Goal: Use online tool/utility: Utilize a website feature to perform a specific function

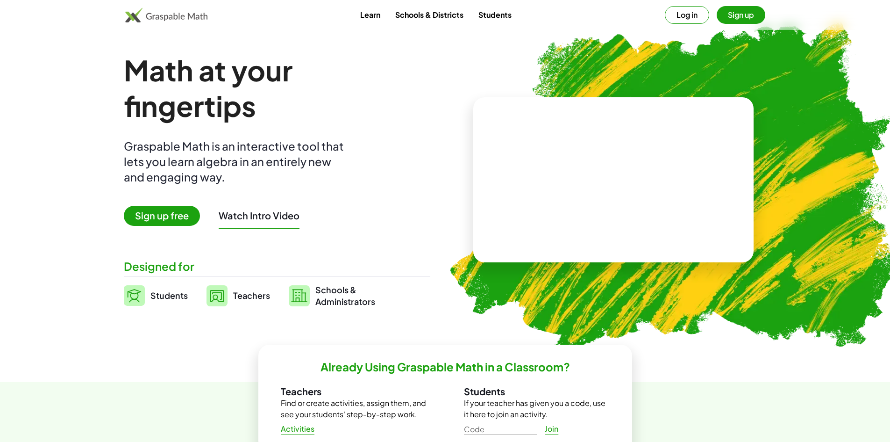
click at [675, 11] on button "Log in" at bounding box center [687, 15] width 44 height 18
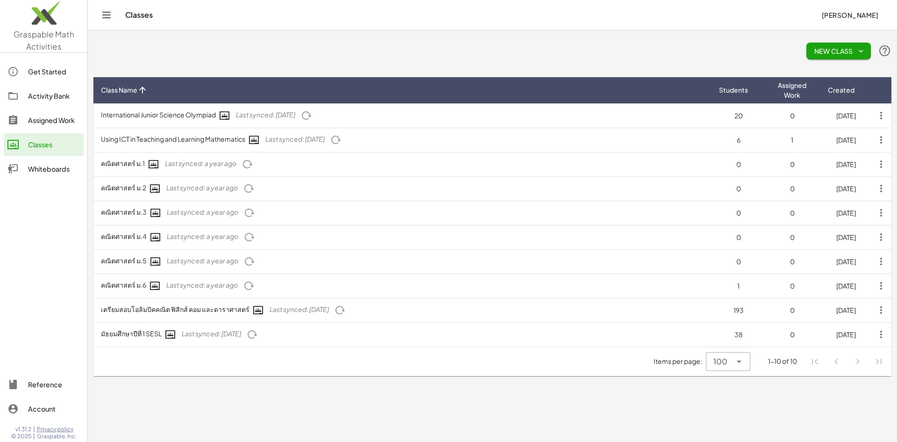
click at [40, 20] on img at bounding box center [43, 15] width 87 height 40
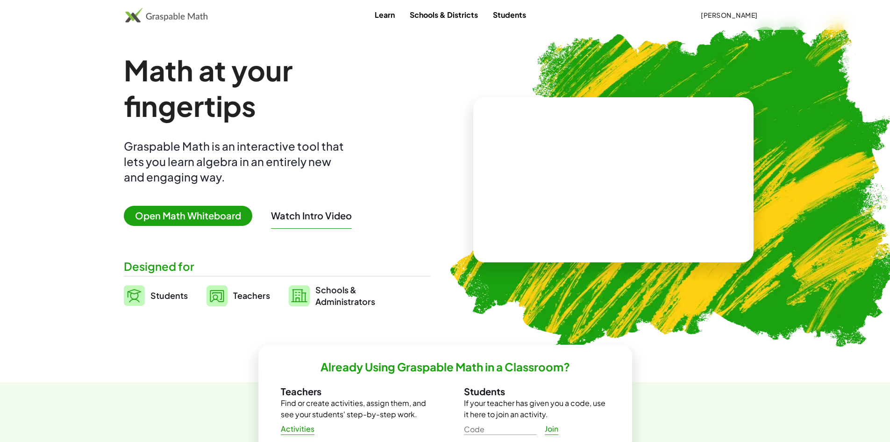
click at [171, 206] on span "Open Math Whiteboard" at bounding box center [188, 216] width 129 height 20
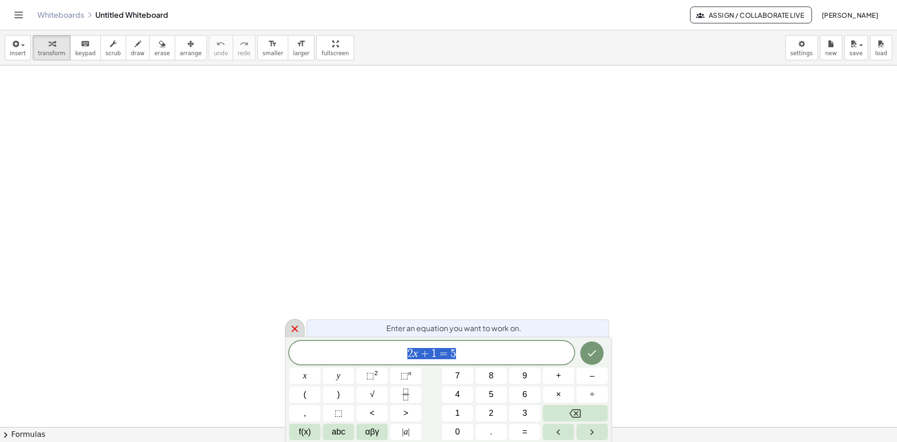
click at [293, 330] on icon at bounding box center [295, 328] width 7 height 7
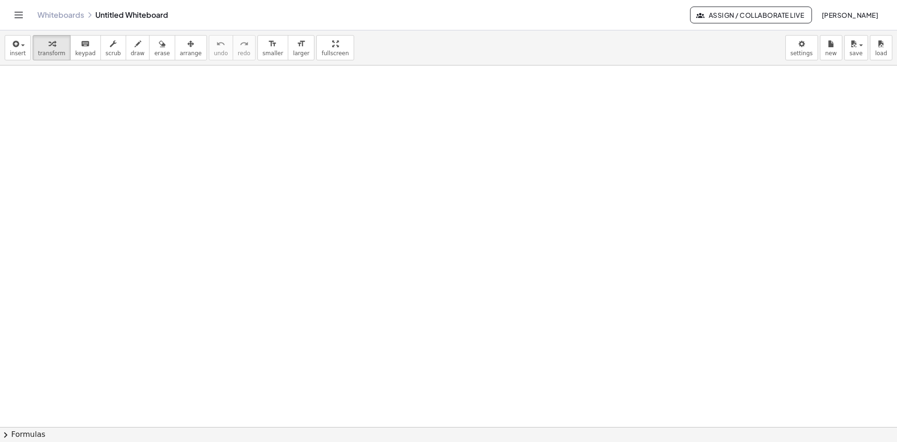
click at [1, 42] on div "insert select one: Math Expression Function Text Youtube Video Graphing Geometr…" at bounding box center [448, 47] width 897 height 35
click at [17, 46] on icon "button" at bounding box center [15, 43] width 8 height 11
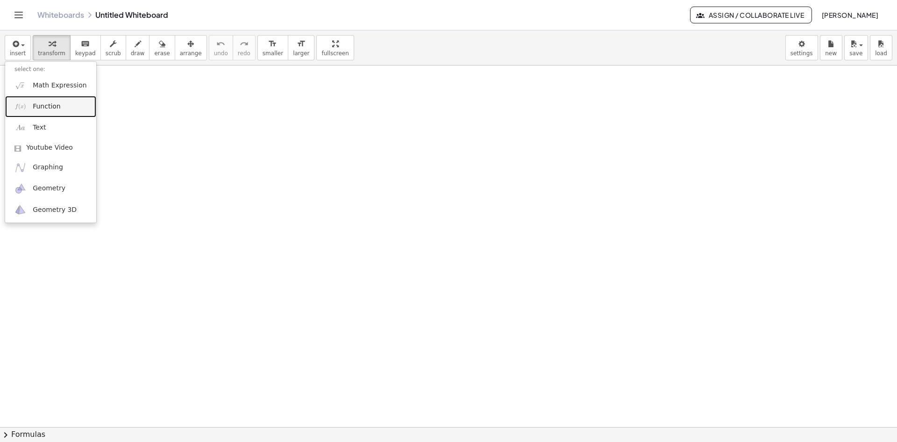
click at [38, 104] on span "Function" at bounding box center [47, 106] width 28 height 9
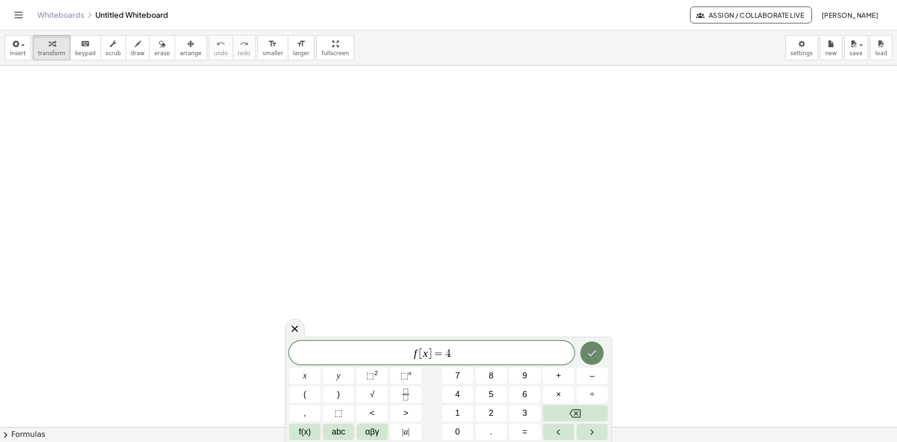
click at [599, 355] on button "Done" at bounding box center [591, 352] width 23 height 23
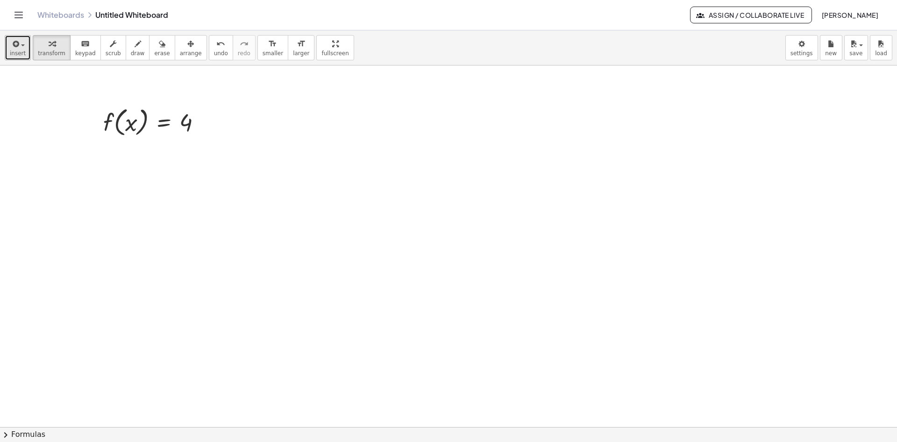
click at [22, 47] on div "button" at bounding box center [18, 43] width 16 height 11
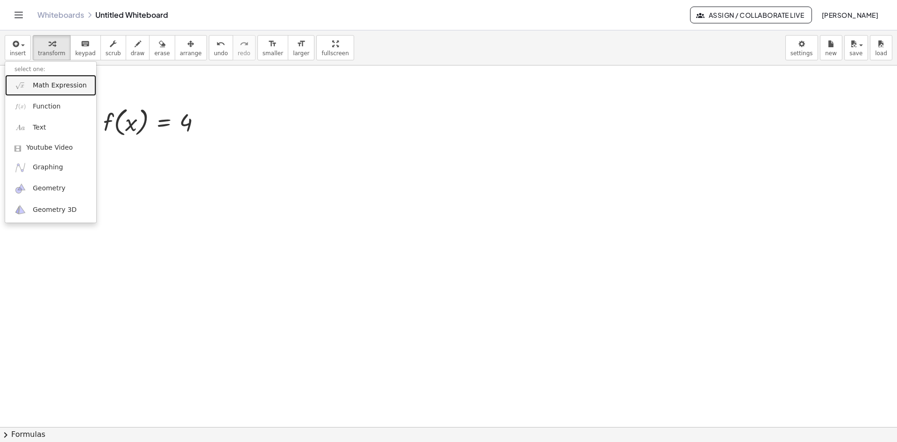
click at [43, 87] on span "Math Expression" at bounding box center [60, 85] width 54 height 9
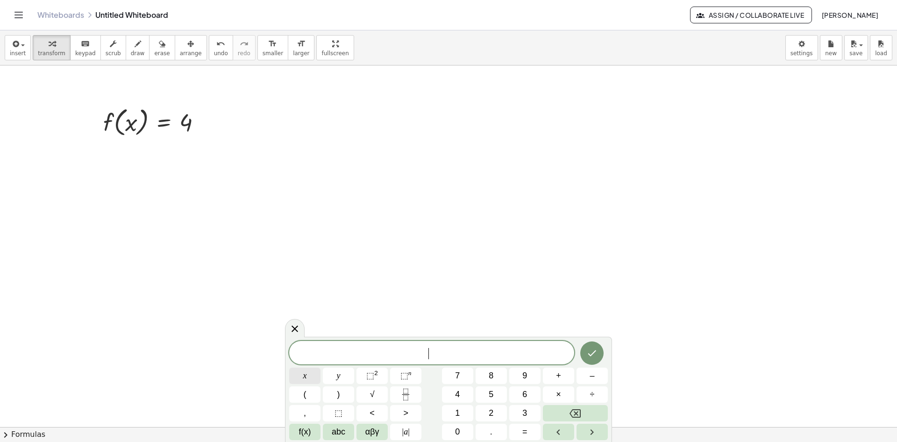
click at [303, 370] on span "x" at bounding box center [305, 375] width 4 height 13
click at [529, 430] on button "=" at bounding box center [524, 431] width 31 height 16
click at [498, 411] on button "2" at bounding box center [491, 413] width 31 height 16
click at [594, 350] on icon "Done" at bounding box center [591, 352] width 11 height 11
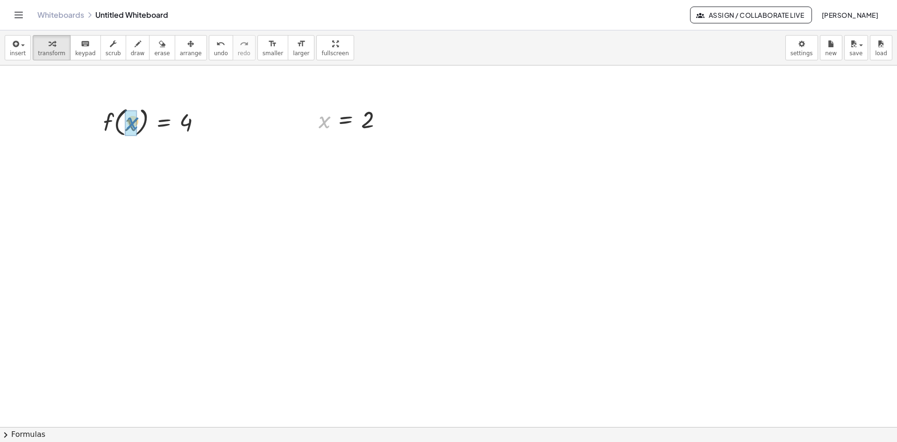
drag, startPoint x: 322, startPoint y: 122, endPoint x: 130, endPoint y: 123, distance: 192.1
